Goal: Task Accomplishment & Management: Manage account settings

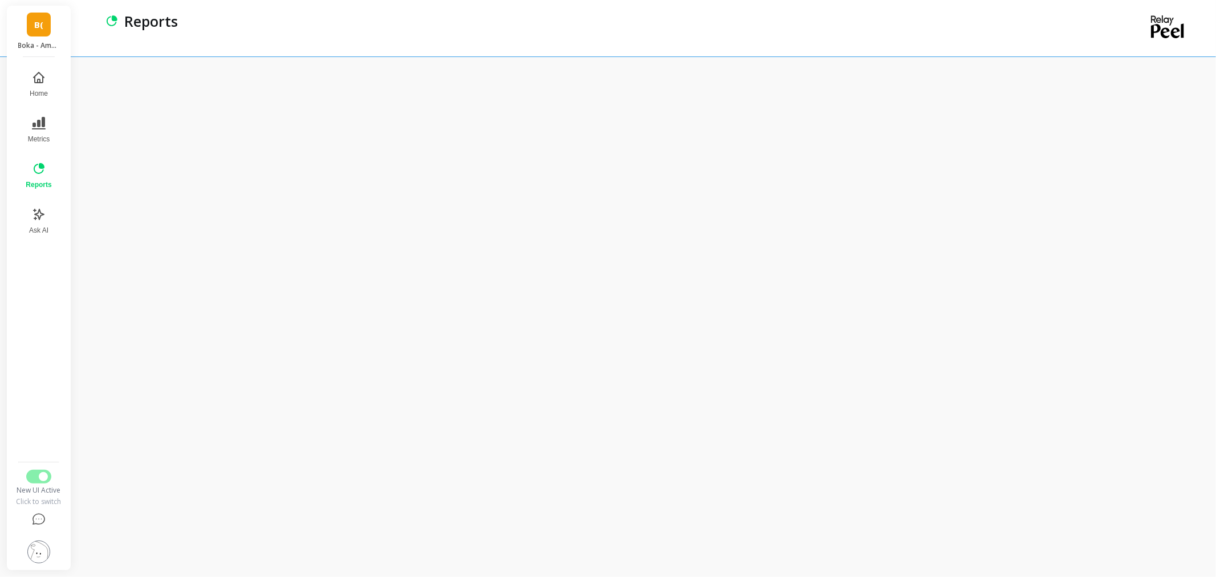
click at [32, 20] on link "B(" at bounding box center [39, 25] width 24 height 24
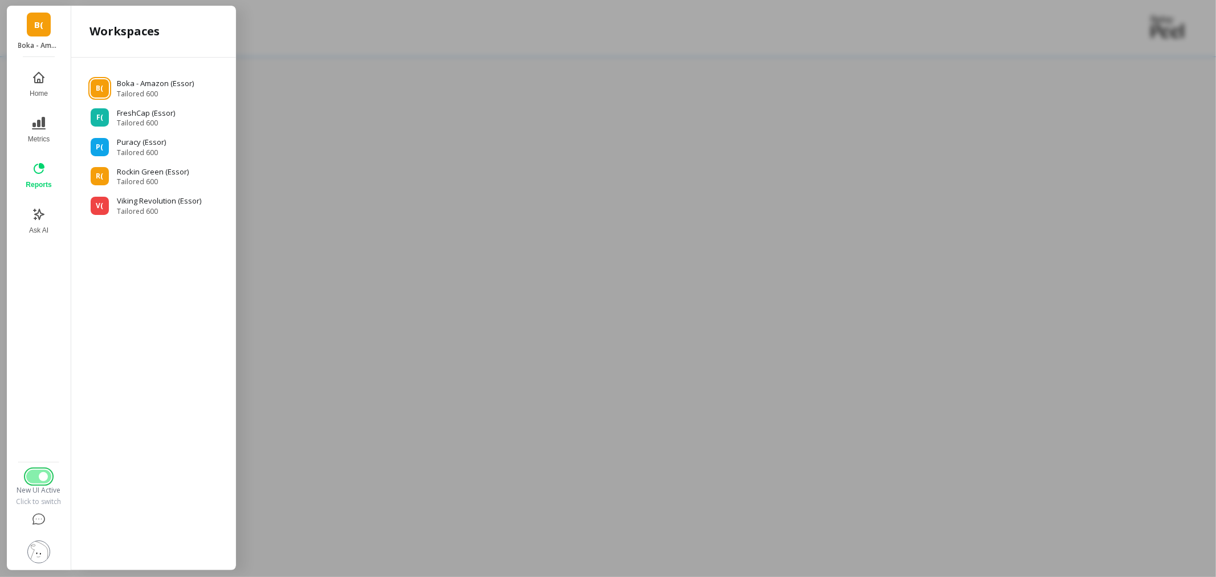
click at [30, 481] on button "Switch to Legacy UI" at bounding box center [38, 477] width 25 height 14
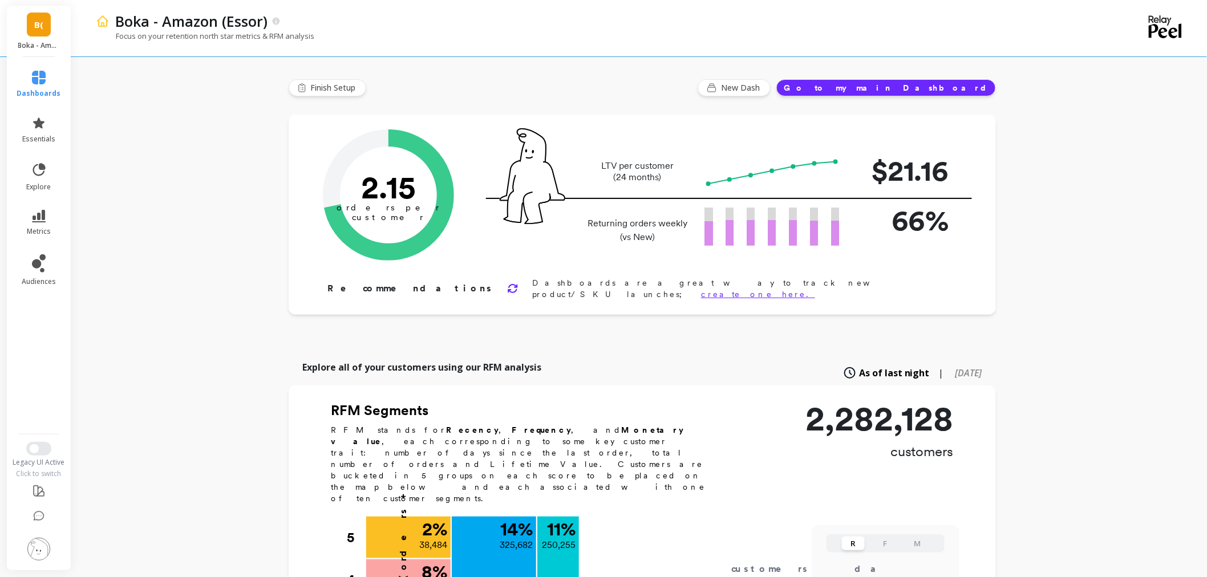
click at [35, 15] on link "B(" at bounding box center [39, 25] width 24 height 24
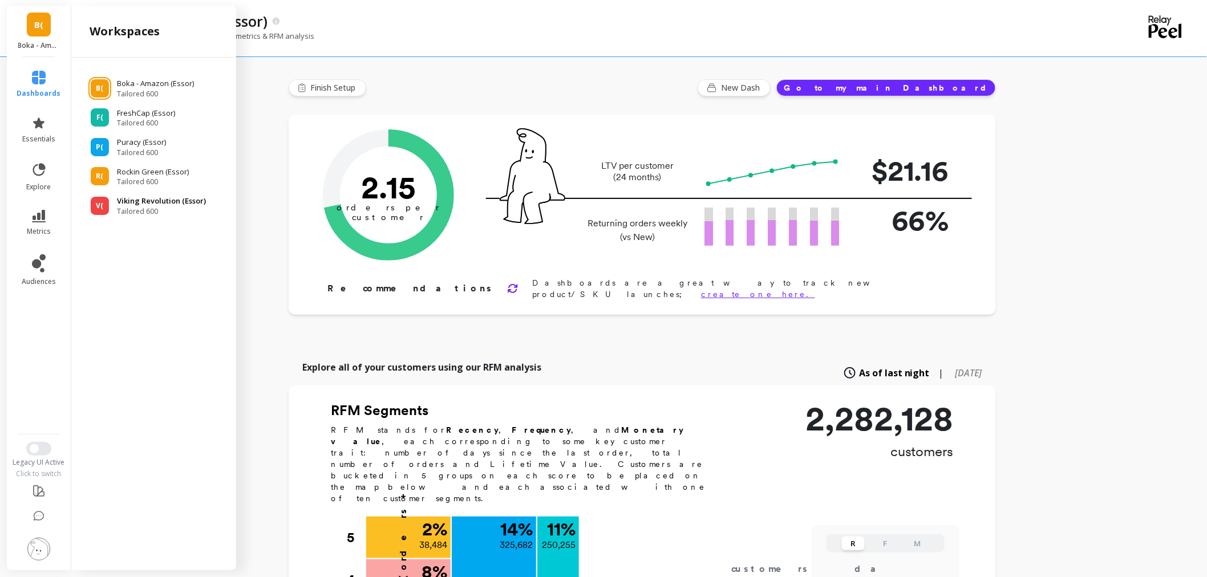
click at [126, 205] on p "Viking Revolution (Essor)" at bounding box center [161, 201] width 89 height 11
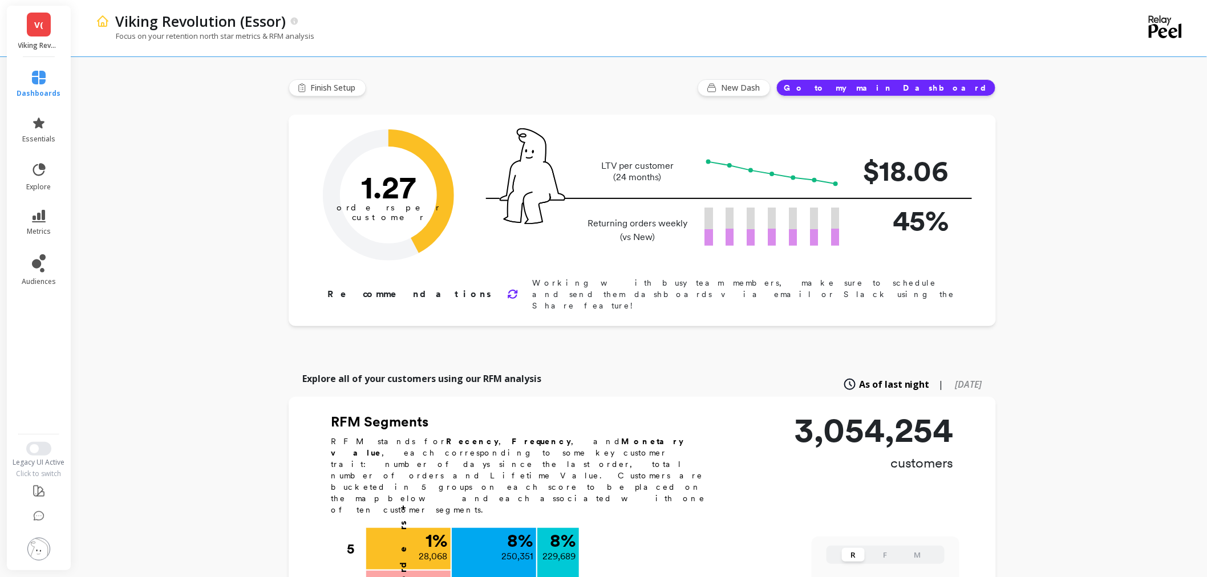
click at [36, 553] on img at bounding box center [38, 549] width 23 height 23
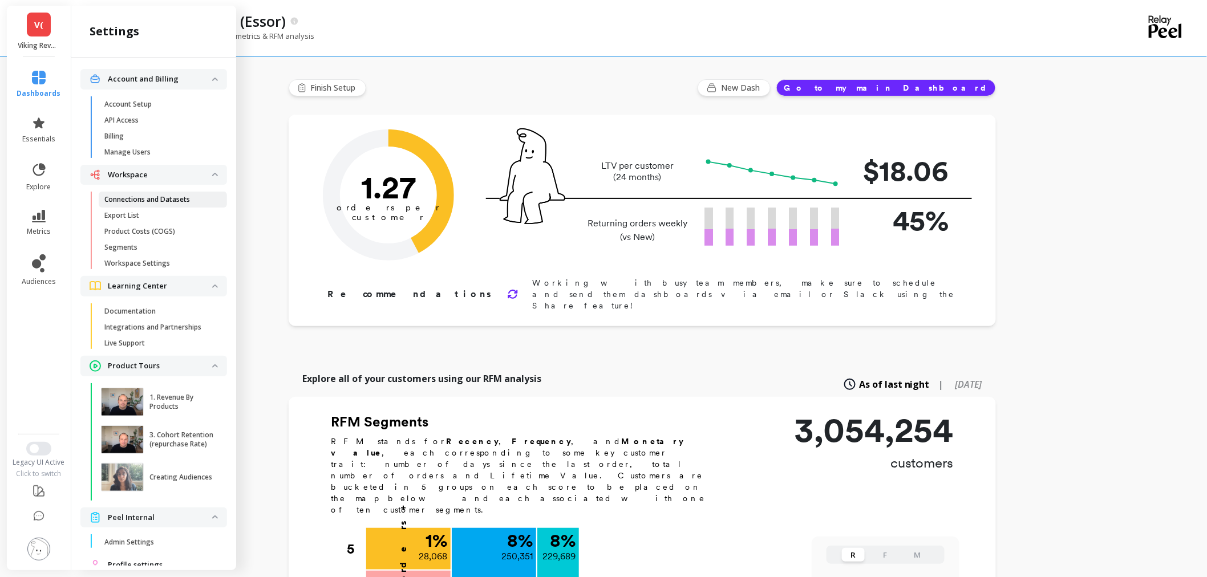
click at [156, 195] on p "Connections and Datasets" at bounding box center [147, 199] width 86 height 9
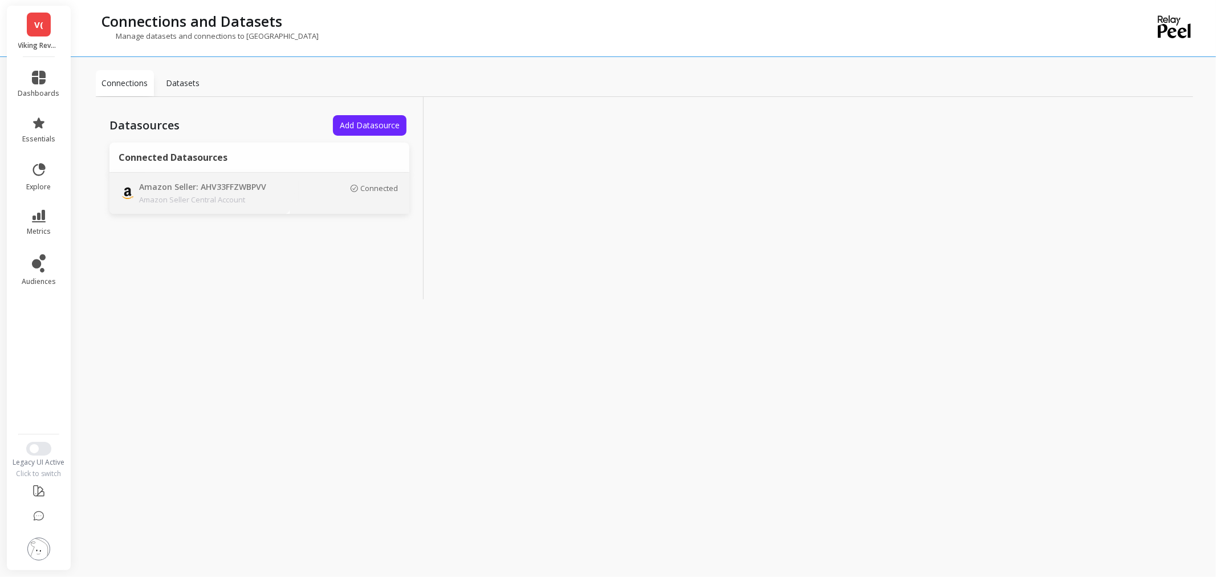
click at [248, 191] on p "Amazon Seller: AHV33FFZWBPVV" at bounding box center [219, 187] width 160 height 13
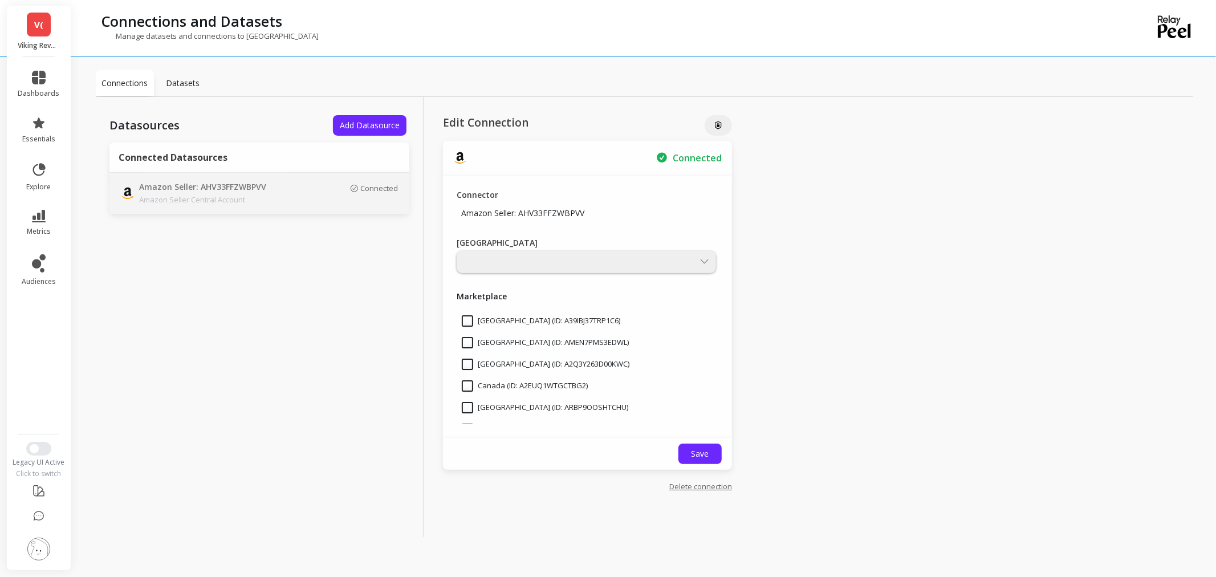
click at [706, 489] on link "Delete connection" at bounding box center [701, 486] width 63 height 10
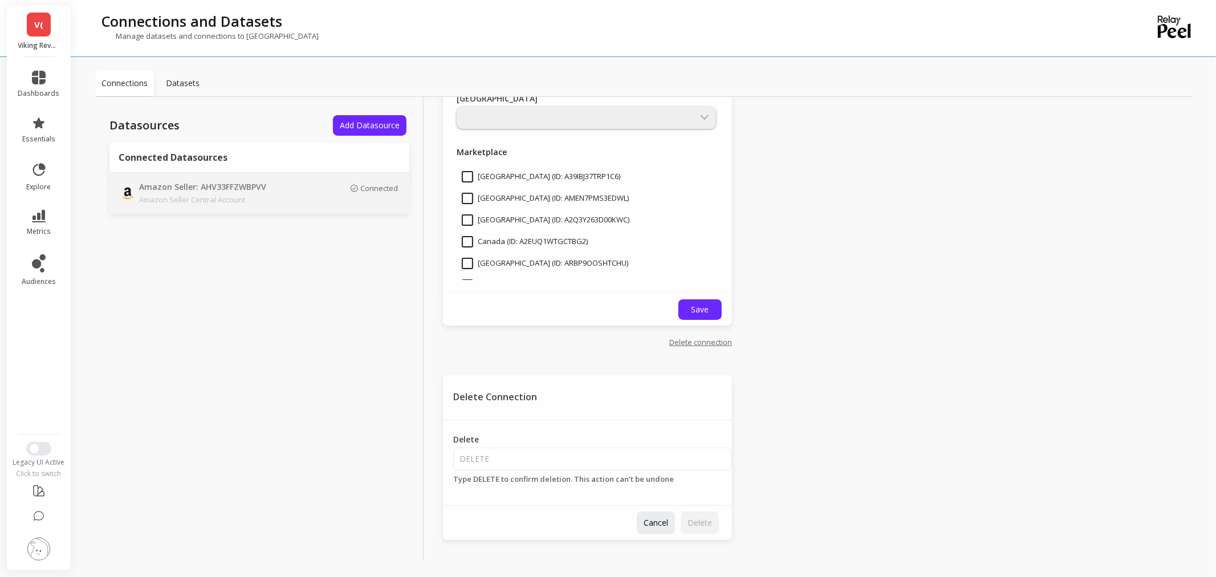
click at [41, 29] on span "V(" at bounding box center [38, 24] width 9 height 13
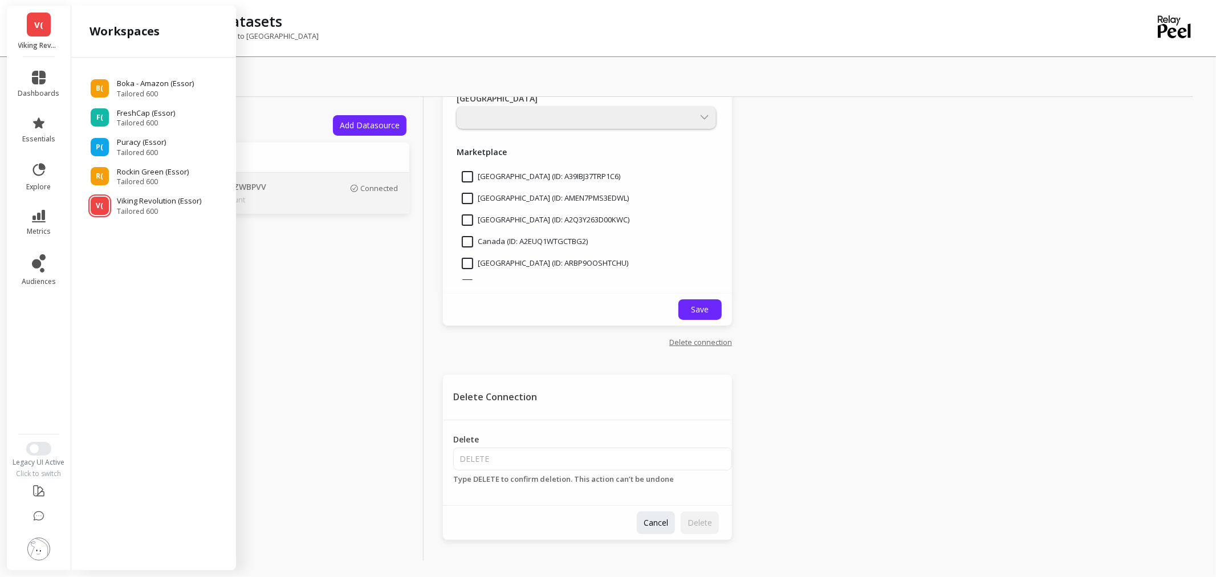
click at [145, 74] on ul "B( Boka - Amazon (Essor) Tailored 600 F( FreshCap (Essor) Tailored 600 P( Purac…" at bounding box center [153, 142] width 147 height 147
click at [145, 91] on span "Tailored 600" at bounding box center [156, 94] width 79 height 9
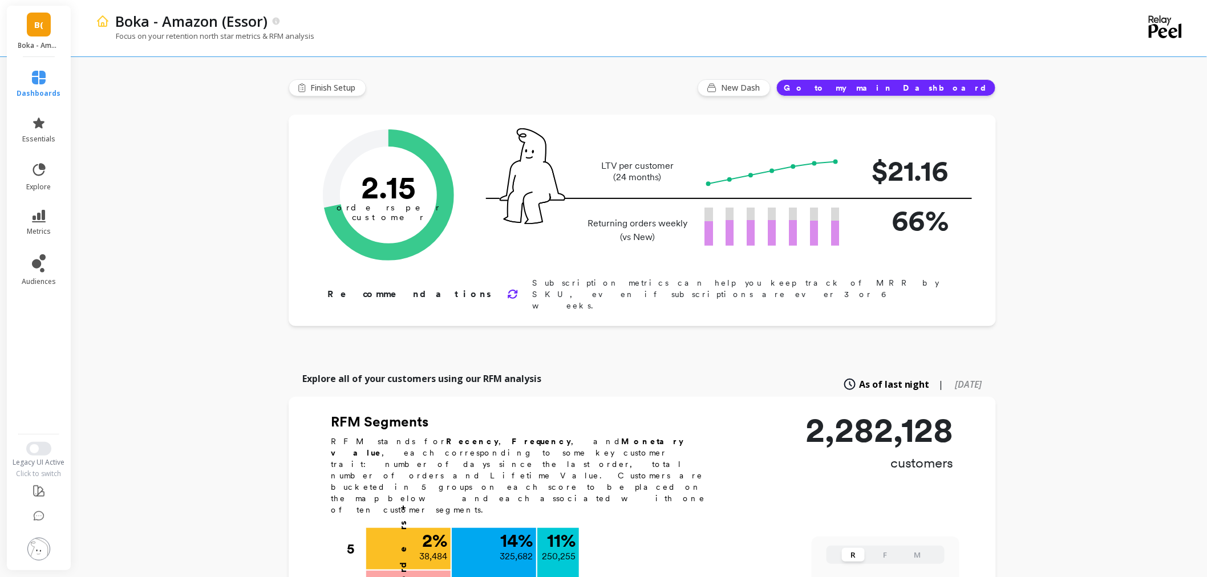
click at [42, 554] on img at bounding box center [38, 549] width 23 height 23
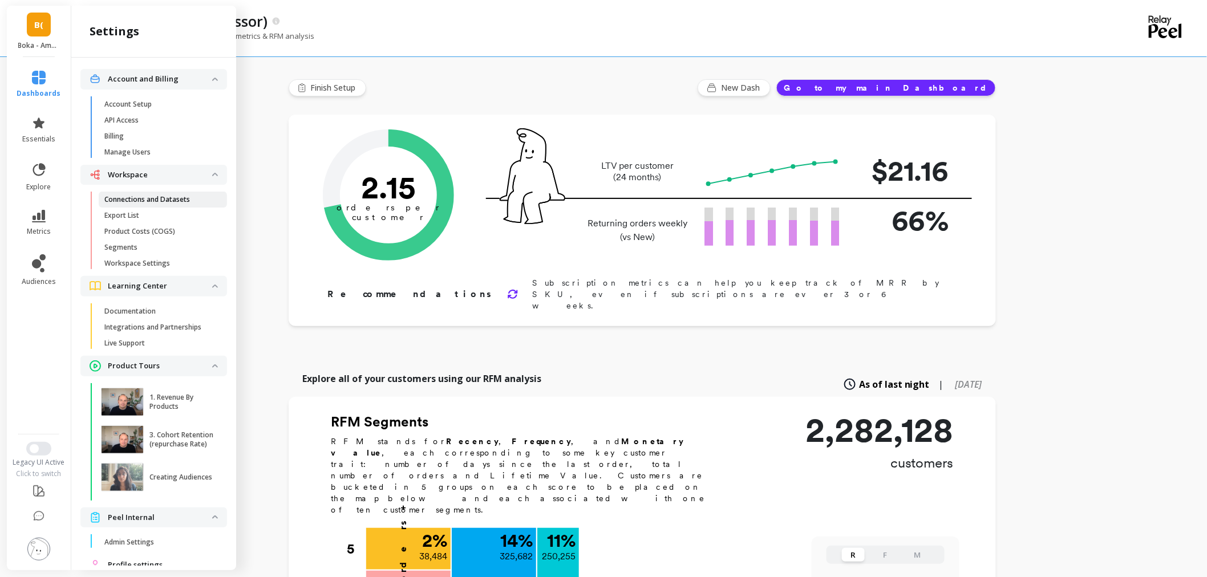
click at [162, 206] on link "Connections and Datasets" at bounding box center [163, 200] width 128 height 16
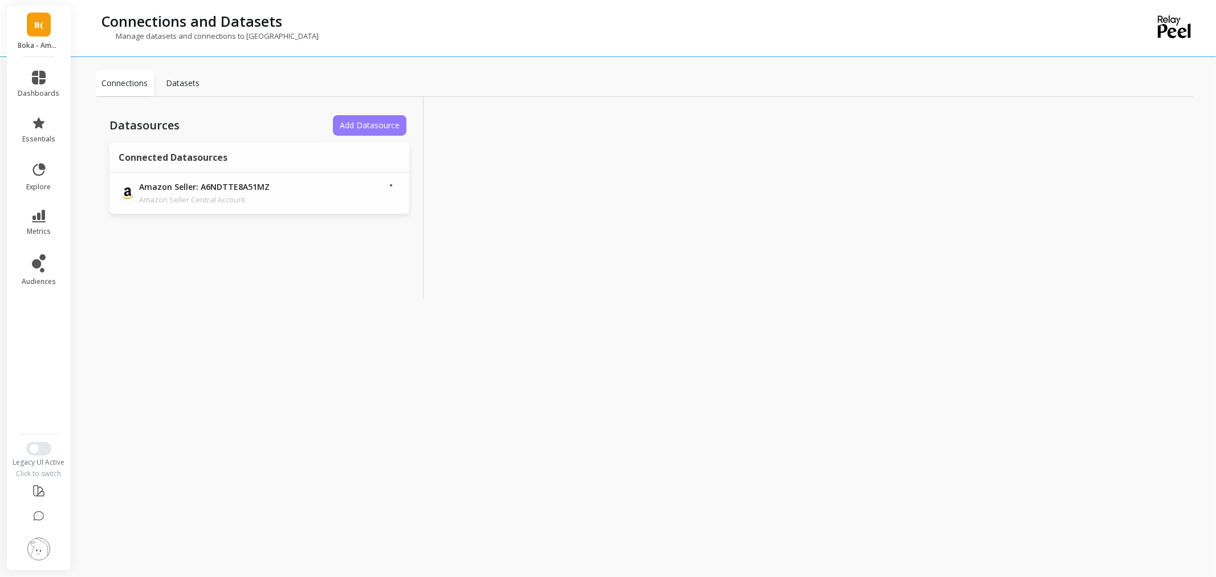
click at [388, 128] on span "Add Datasource" at bounding box center [370, 125] width 60 height 11
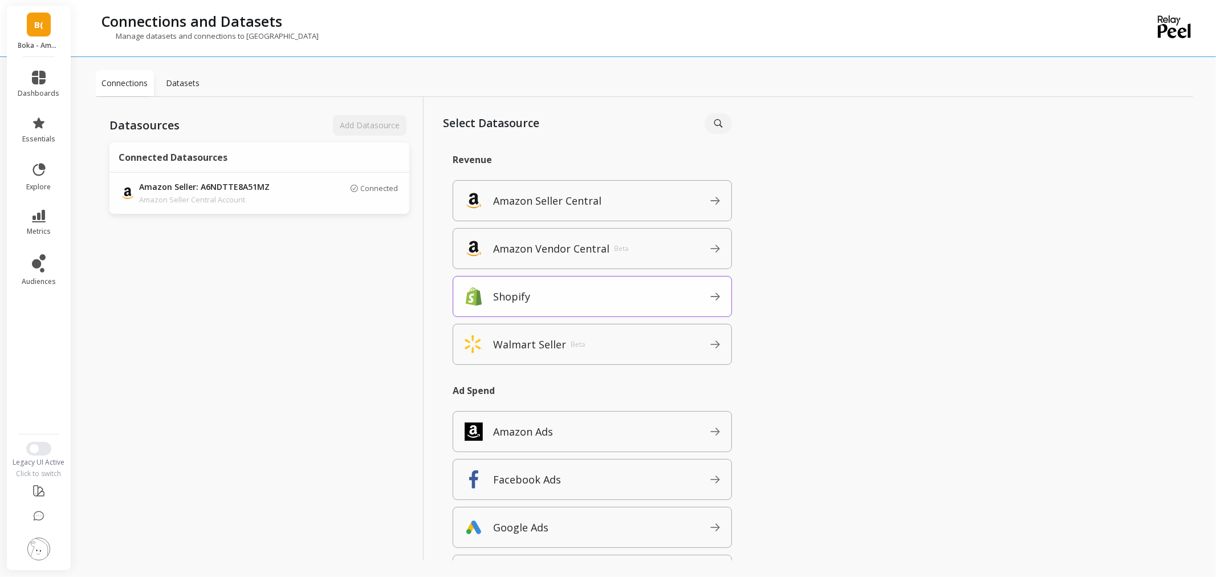
click at [543, 298] on span "Shopify" at bounding box center [601, 296] width 217 height 18
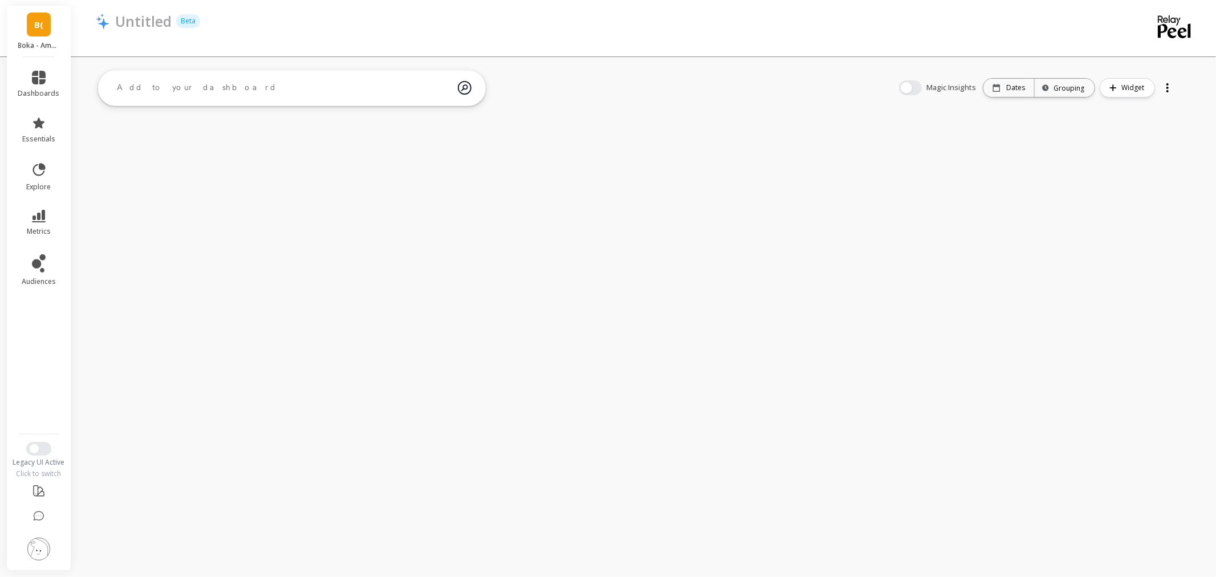
click at [29, 23] on link "B(" at bounding box center [39, 25] width 24 height 24
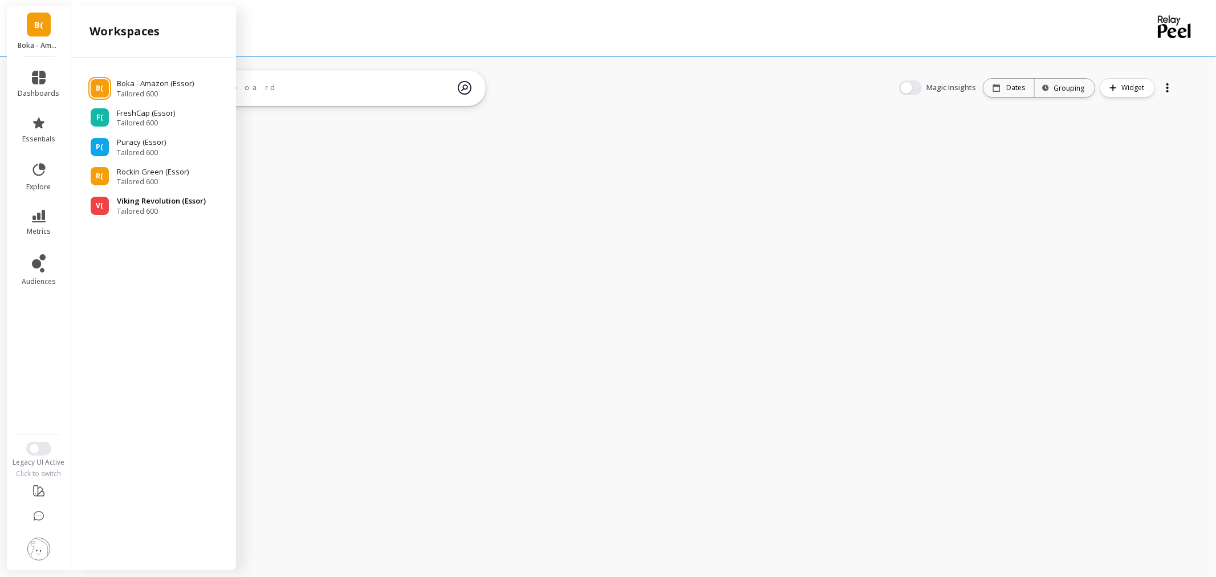
click at [171, 208] on span "Tailored 600" at bounding box center [161, 211] width 89 height 9
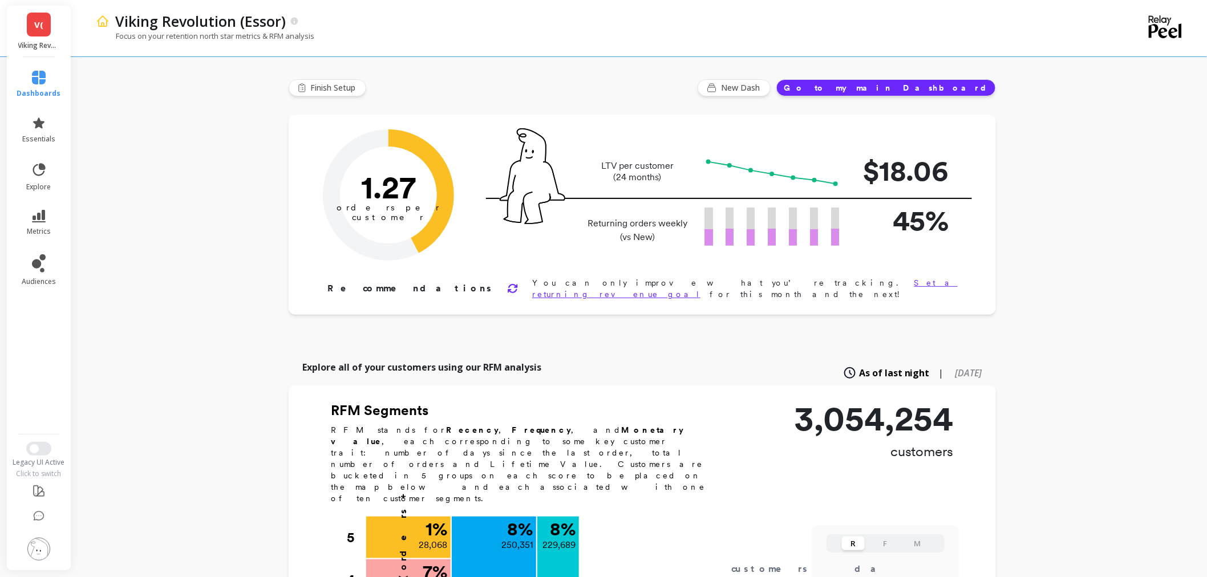
click at [36, 43] on p "Viking Revolution (Essor)" at bounding box center [39, 45] width 42 height 9
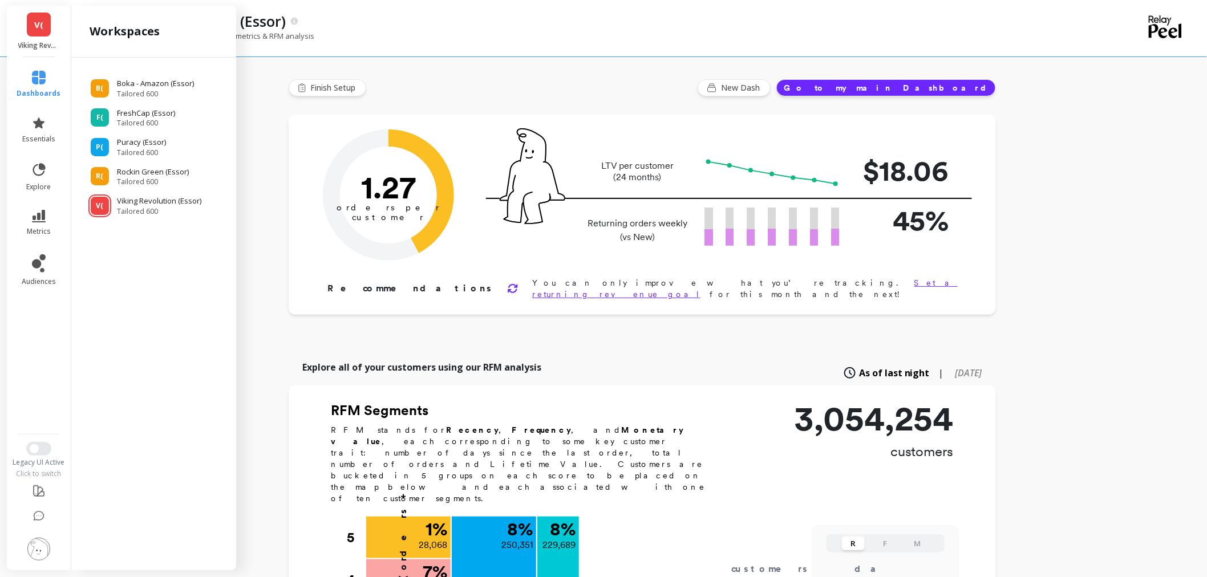
click at [26, 550] on li at bounding box center [39, 550] width 67 height 40
click at [35, 549] on img at bounding box center [38, 549] width 23 height 23
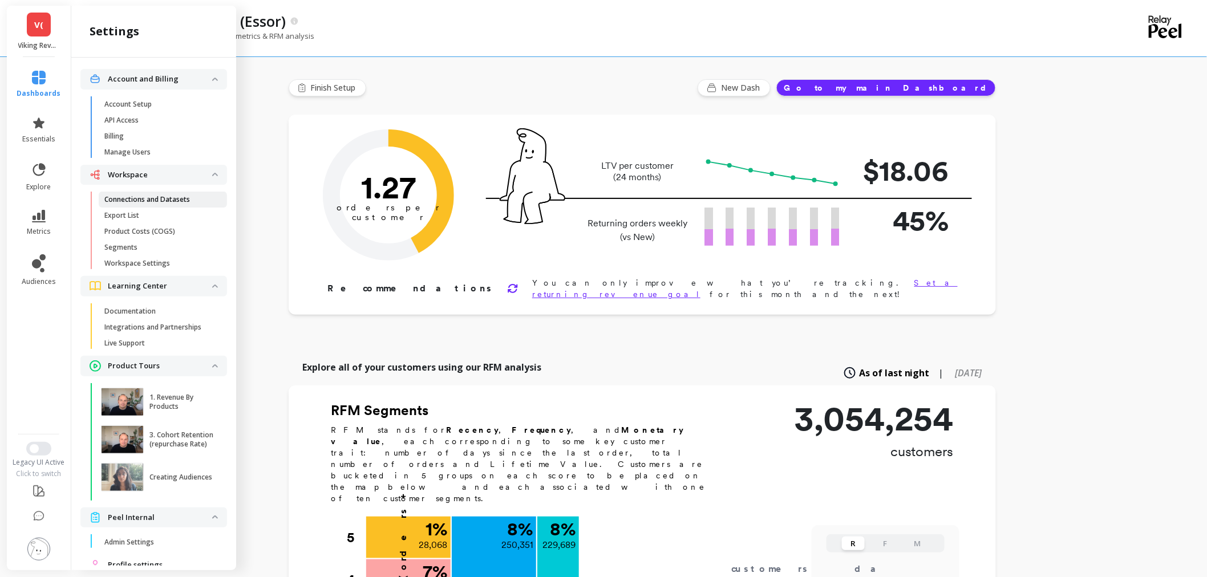
click at [151, 201] on p "Connections and Datasets" at bounding box center [147, 199] width 86 height 9
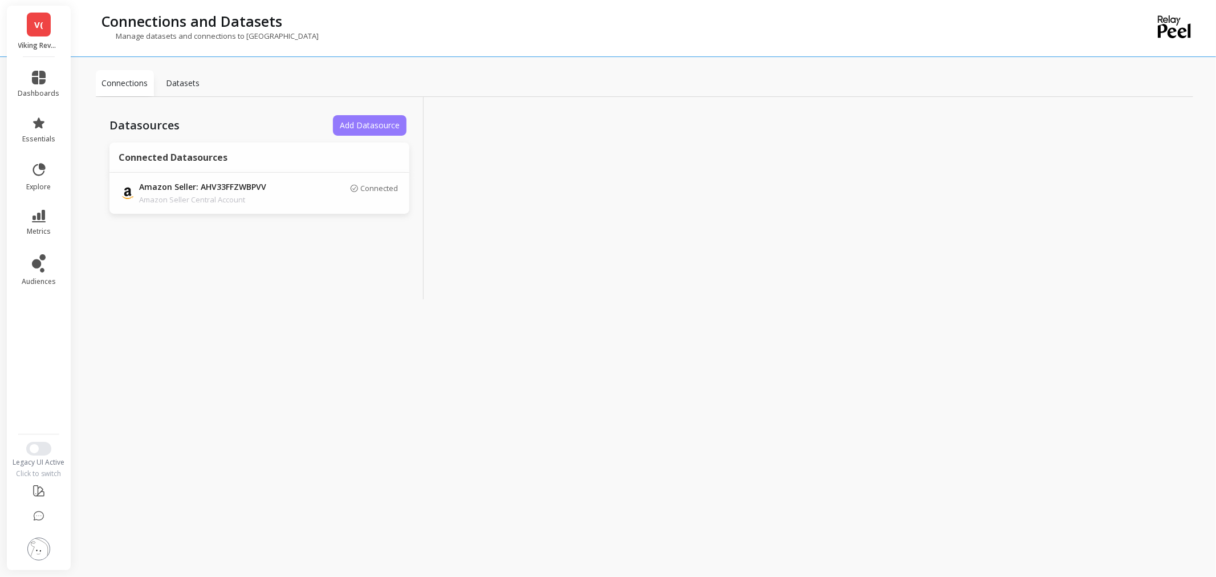
click at [354, 115] on button "Add Datasource" at bounding box center [370, 125] width 74 height 21
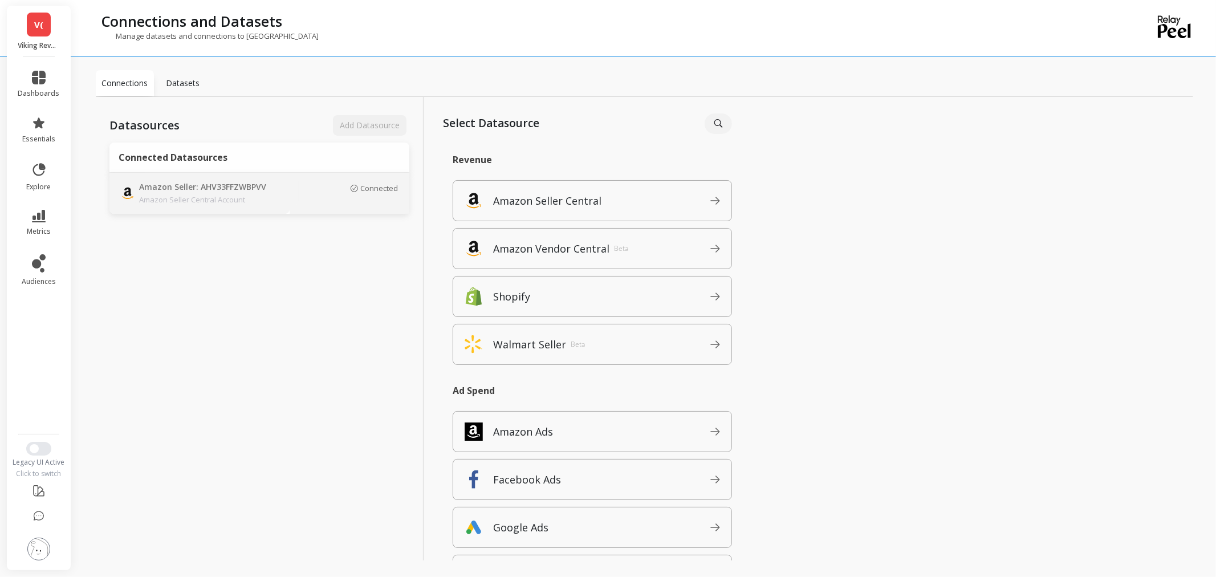
click at [236, 197] on p "Amazon Seller Central Account" at bounding box center [219, 199] width 160 height 11
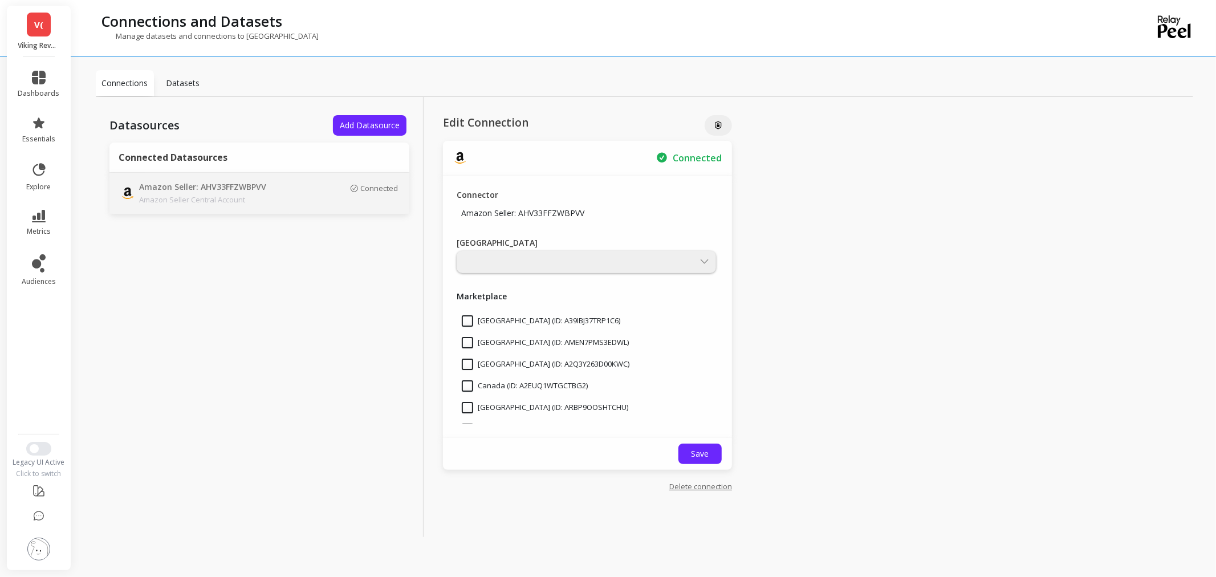
click at [30, 565] on li at bounding box center [39, 550] width 64 height 40
click at [32, 560] on button at bounding box center [38, 550] width 23 height 25
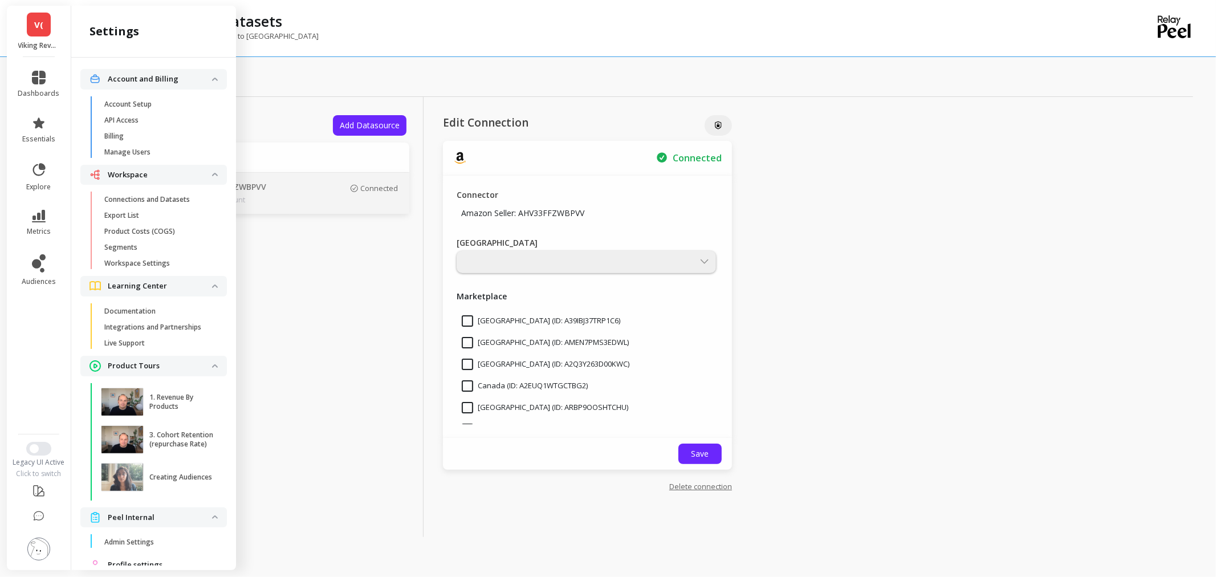
click at [27, 21] on link "V(" at bounding box center [39, 25] width 24 height 24
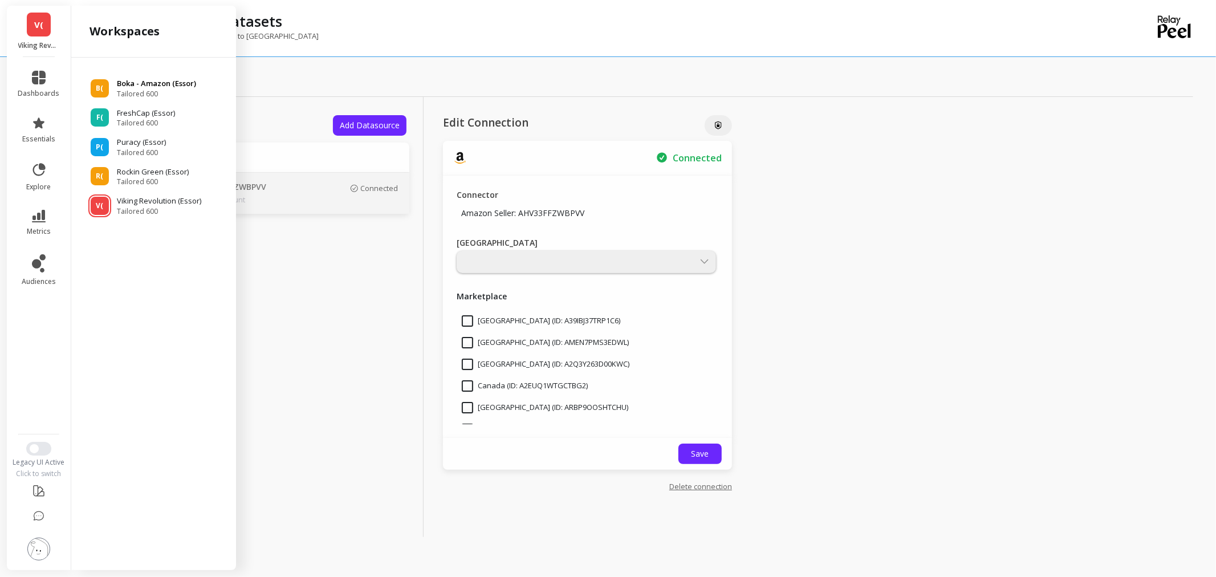
click at [165, 90] on span "Tailored 600" at bounding box center [156, 94] width 79 height 9
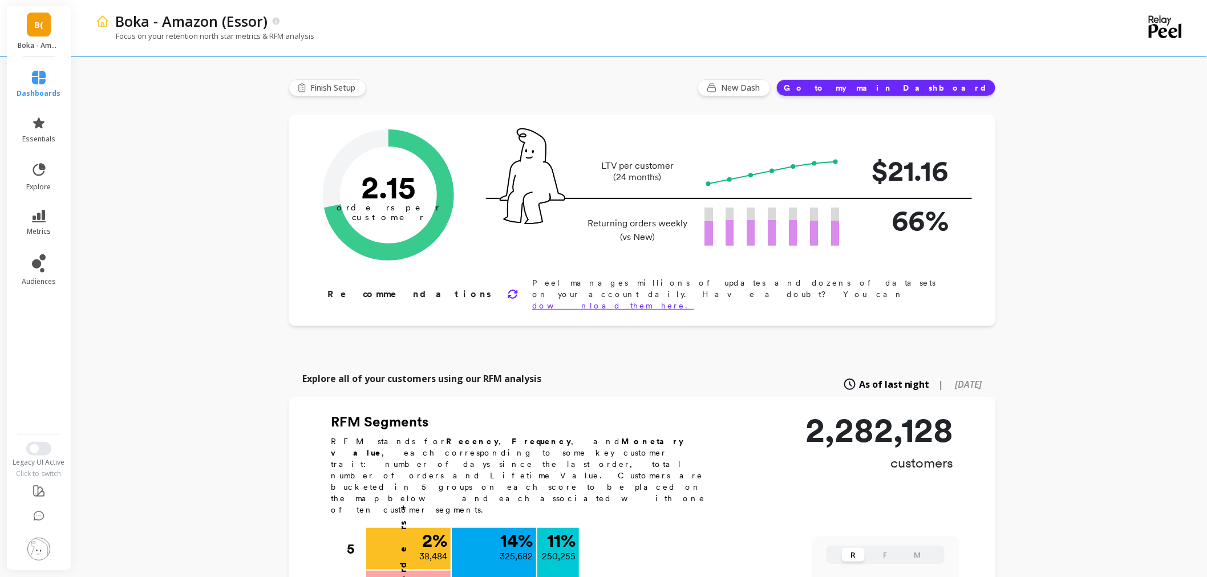
click at [35, 543] on img at bounding box center [38, 549] width 23 height 23
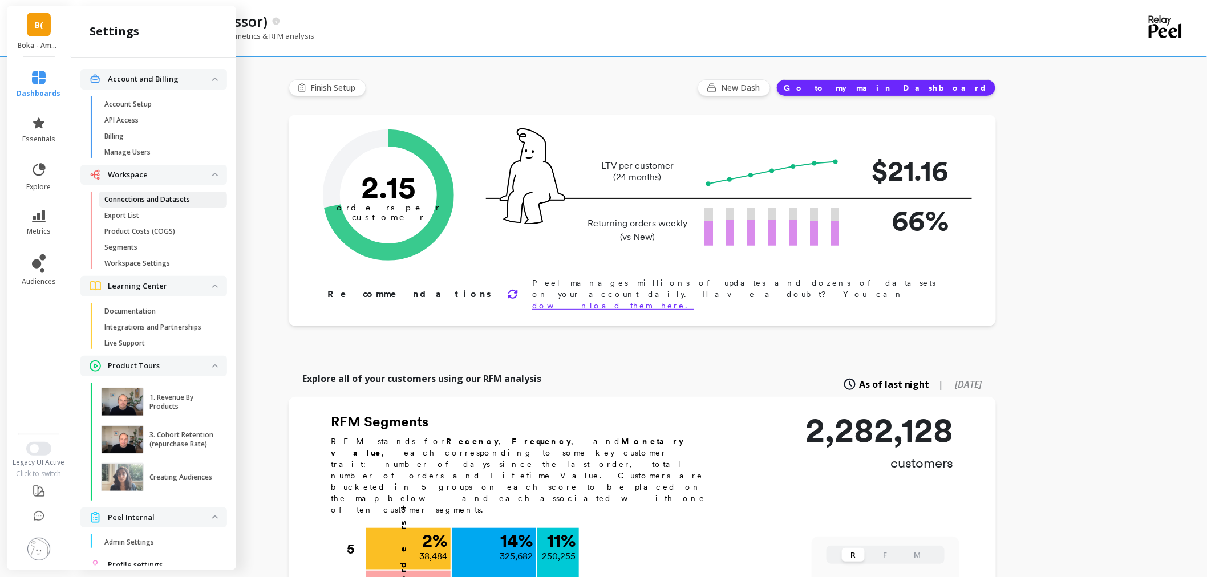
click at [140, 194] on link "Connections and Datasets" at bounding box center [163, 200] width 128 height 16
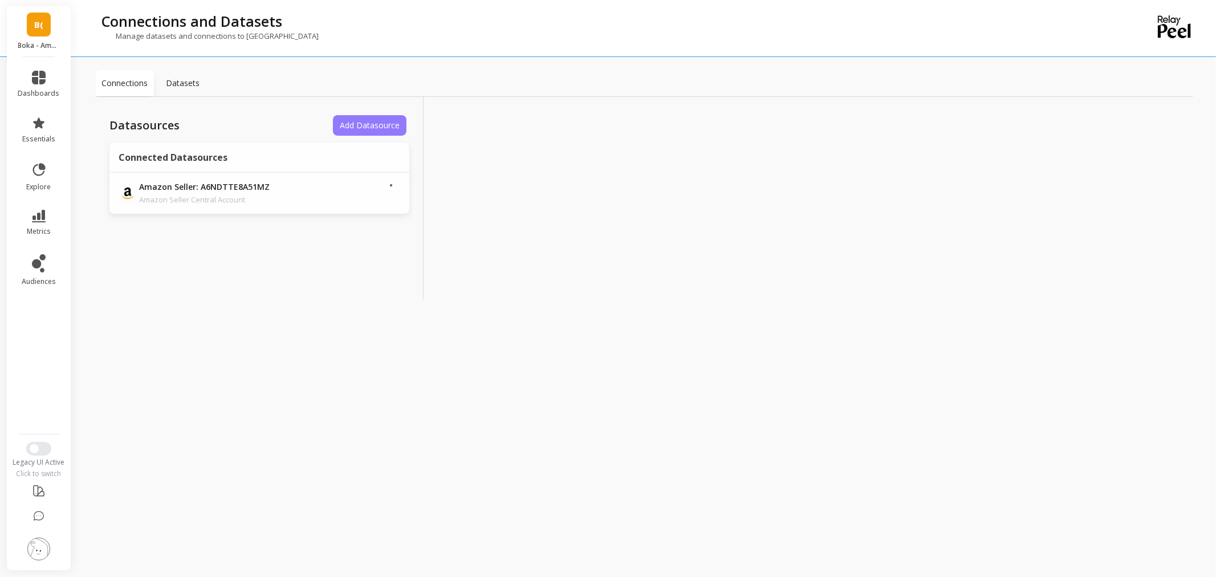
click at [376, 127] on span "Add Datasource" at bounding box center [370, 125] width 60 height 11
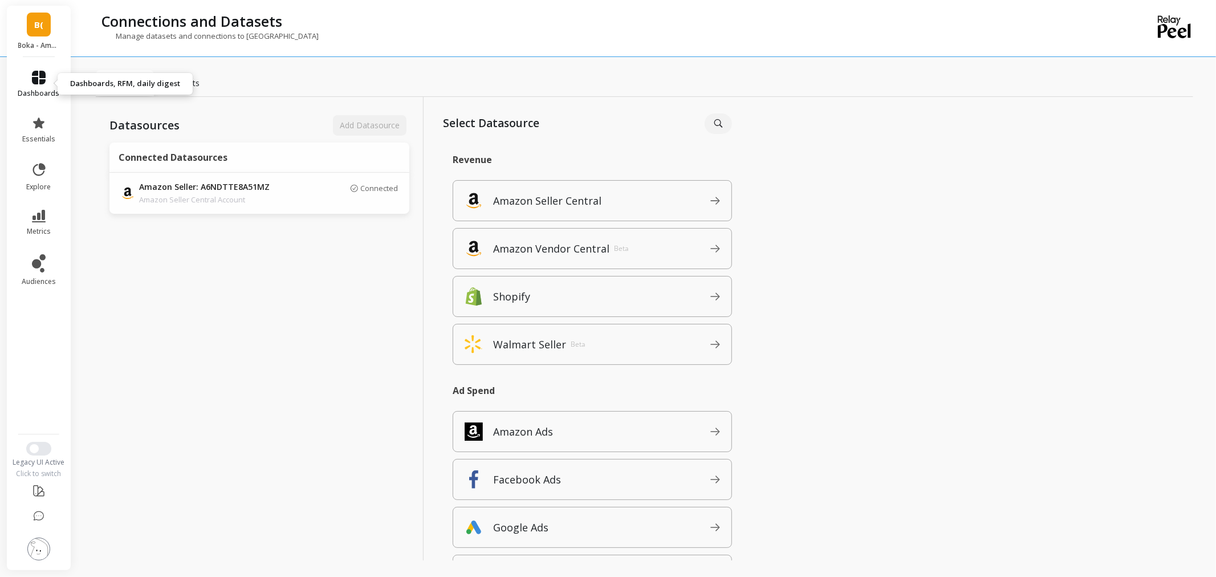
click at [30, 75] on link "dashboards" at bounding box center [39, 84] width 42 height 27
